Goal: Check status: Check status

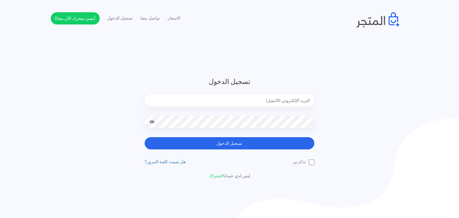
click at [266, 100] on input "email" at bounding box center [230, 100] width 170 height 12
type input "sefsafapr@gmail.com"
click at [145, 137] on button "تسجيل الدخول" at bounding box center [230, 143] width 170 height 12
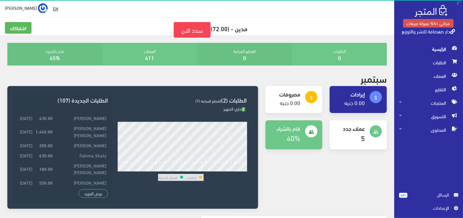
click at [411, 195] on span "الرسائل" at bounding box center [431, 194] width 47 height 7
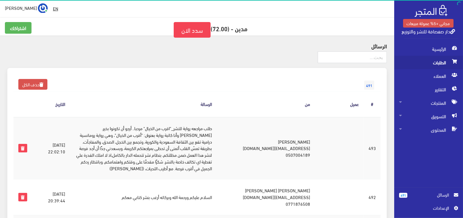
click at [456, 62] on icon at bounding box center [454, 61] width 5 height 4
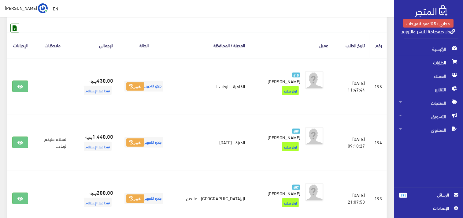
scroll to position [68, 0]
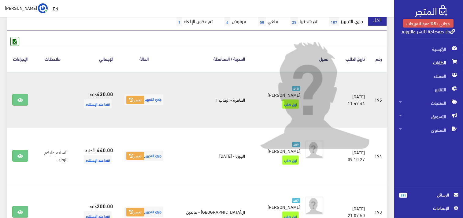
click at [346, 99] on img at bounding box center [315, 94] width 110 height 110
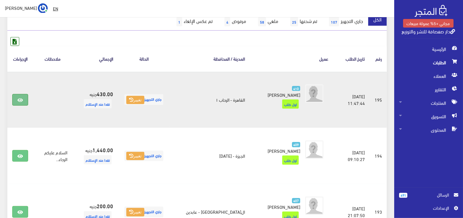
click at [20, 98] on icon at bounding box center [20, 100] width 6 height 5
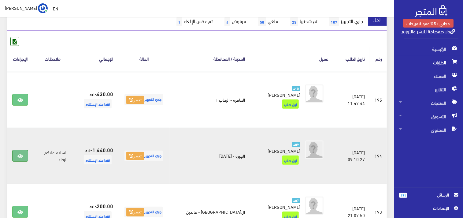
click at [23, 154] on icon at bounding box center [20, 156] width 6 height 5
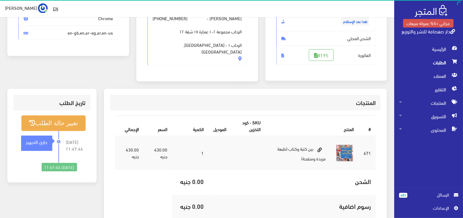
scroll to position [122, 0]
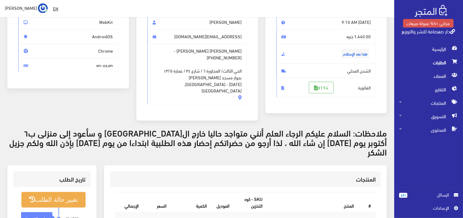
scroll to position [54, 0]
